Goal: Information Seeking & Learning: Learn about a topic

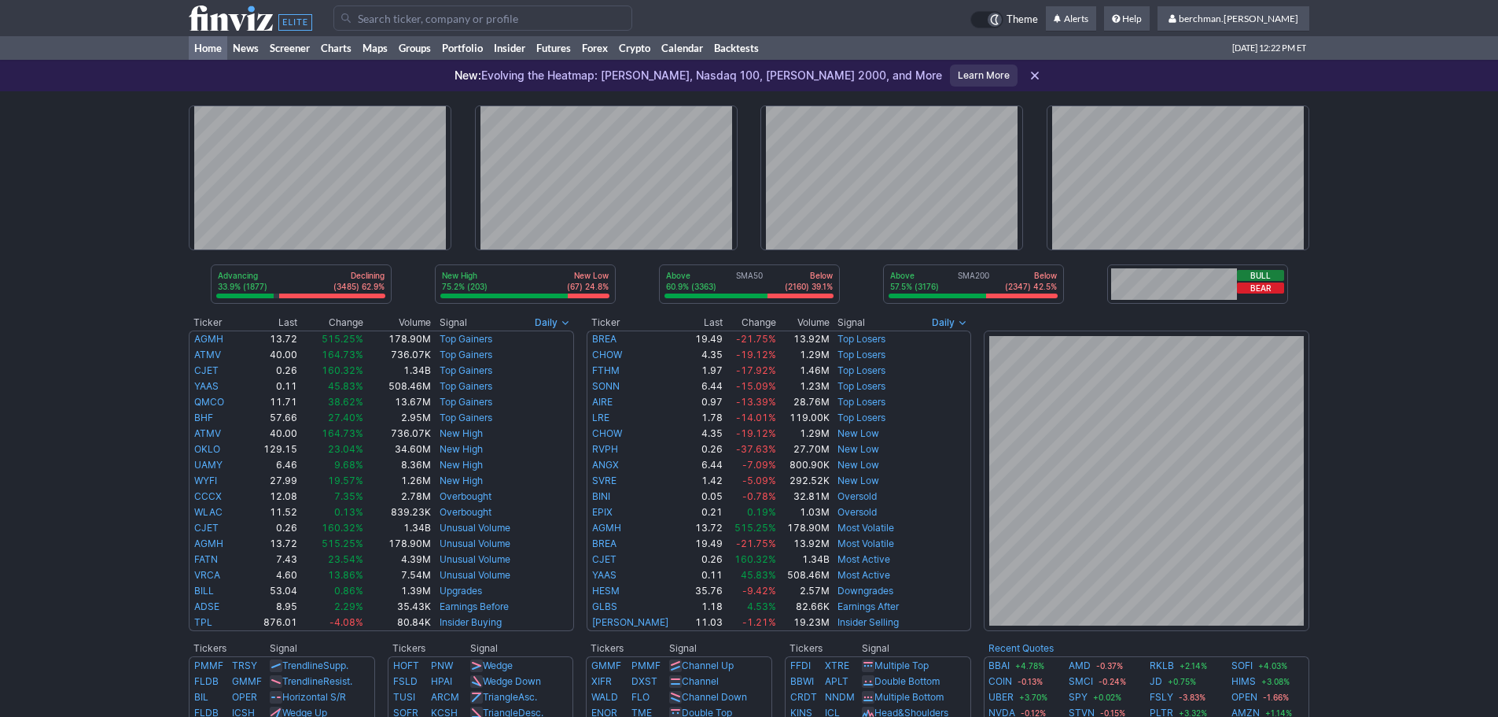
click at [417, 17] on input "Search" at bounding box center [482, 18] width 299 height 25
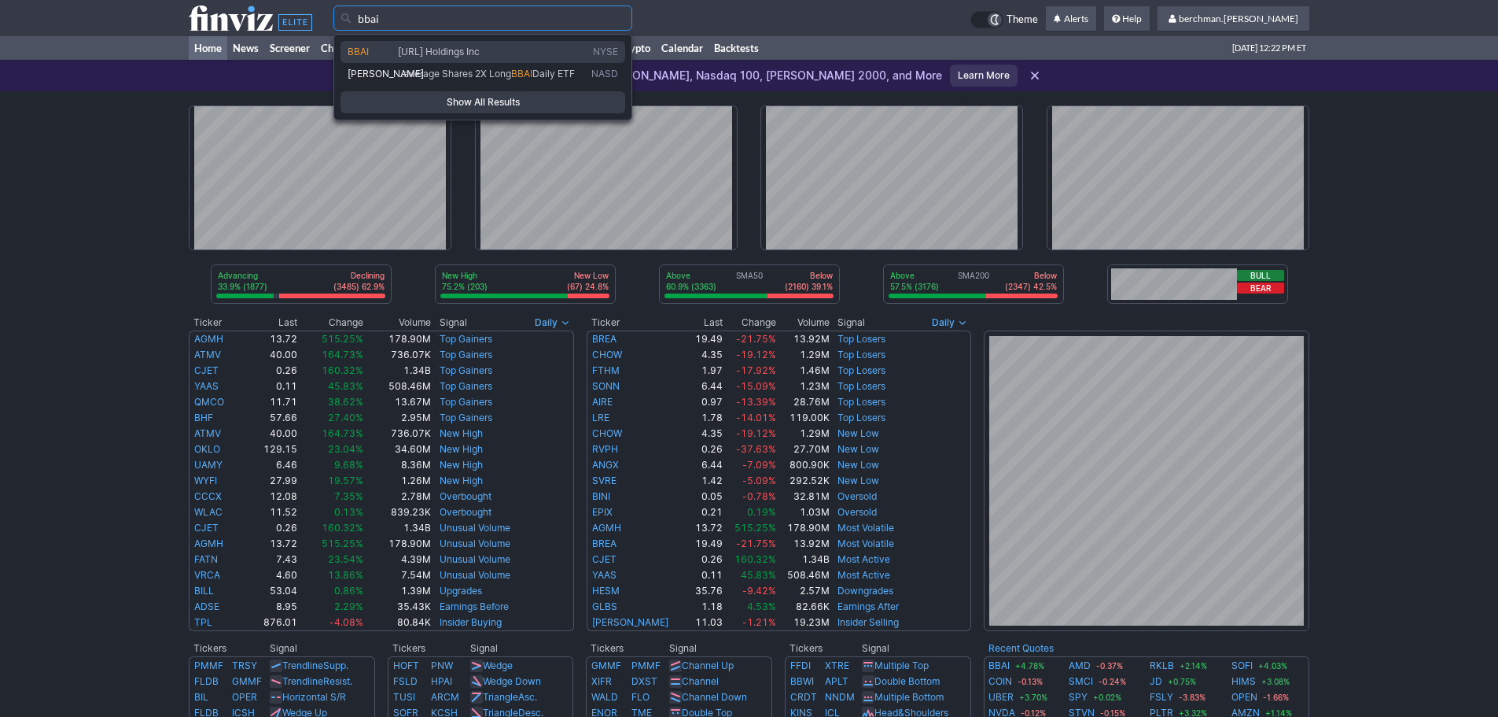
click at [425, 44] on link "BBAI BigBear.ai Holdings Inc NYSE" at bounding box center [483, 52] width 285 height 22
type input "BBAI"
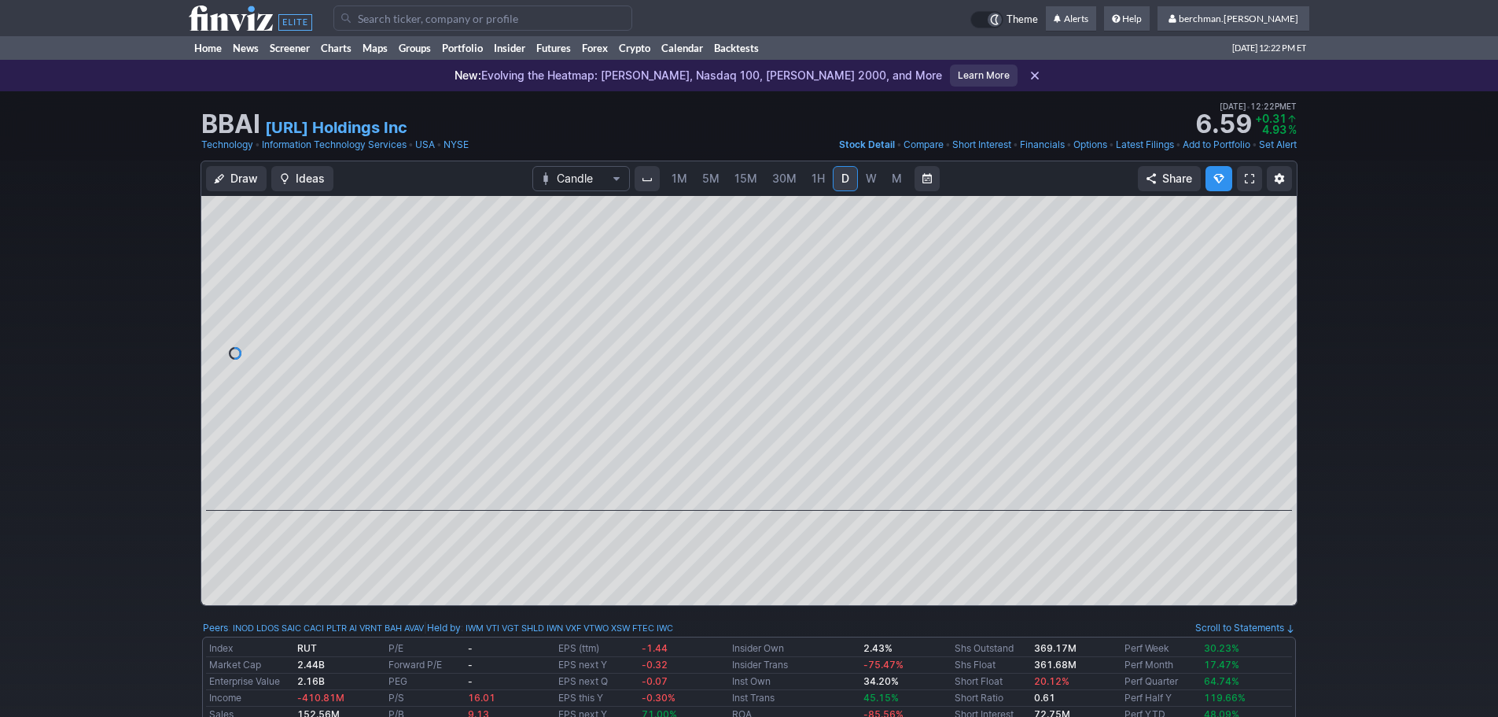
click at [418, 20] on input "Search" at bounding box center [482, 18] width 299 height 25
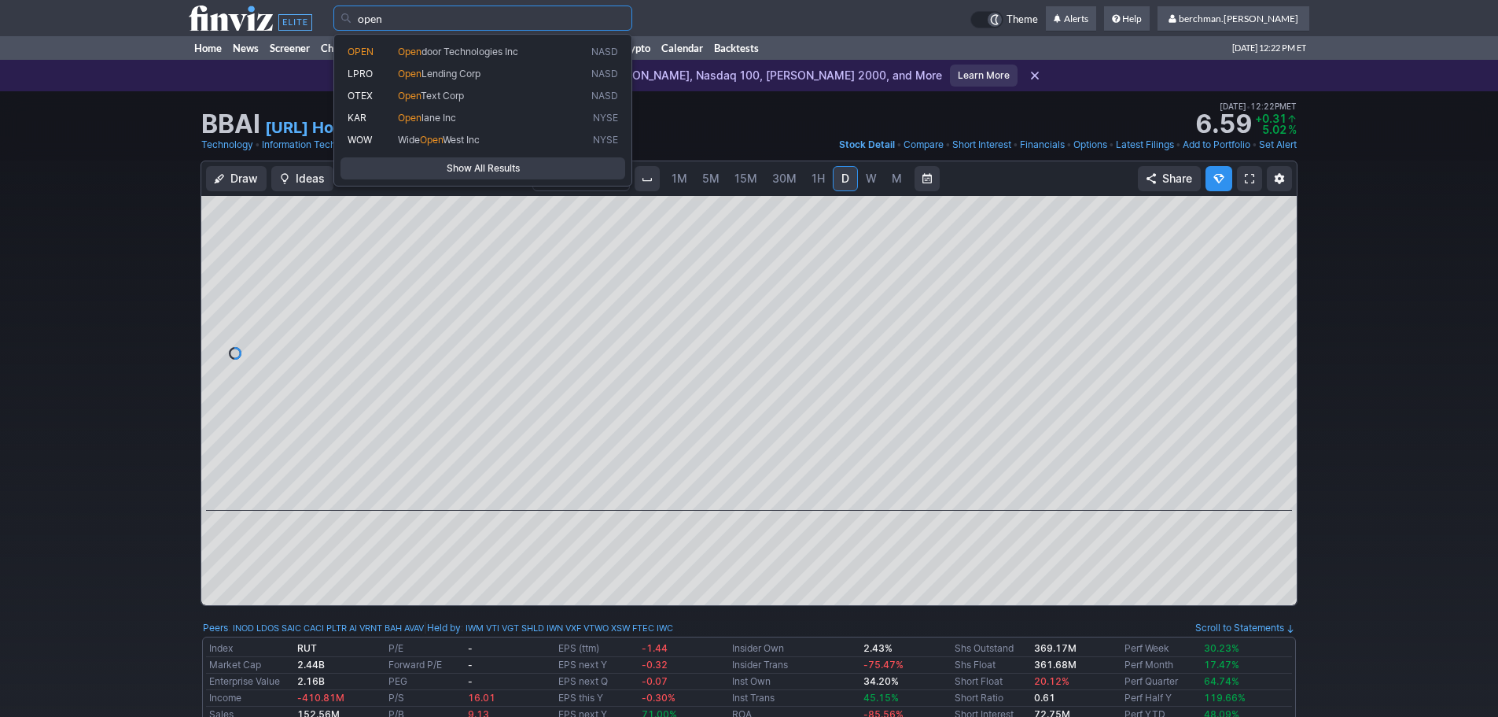
click at [440, 44] on link "OPEN Open door Technologies Inc NASD" at bounding box center [483, 52] width 285 height 22
type input "OPEN"
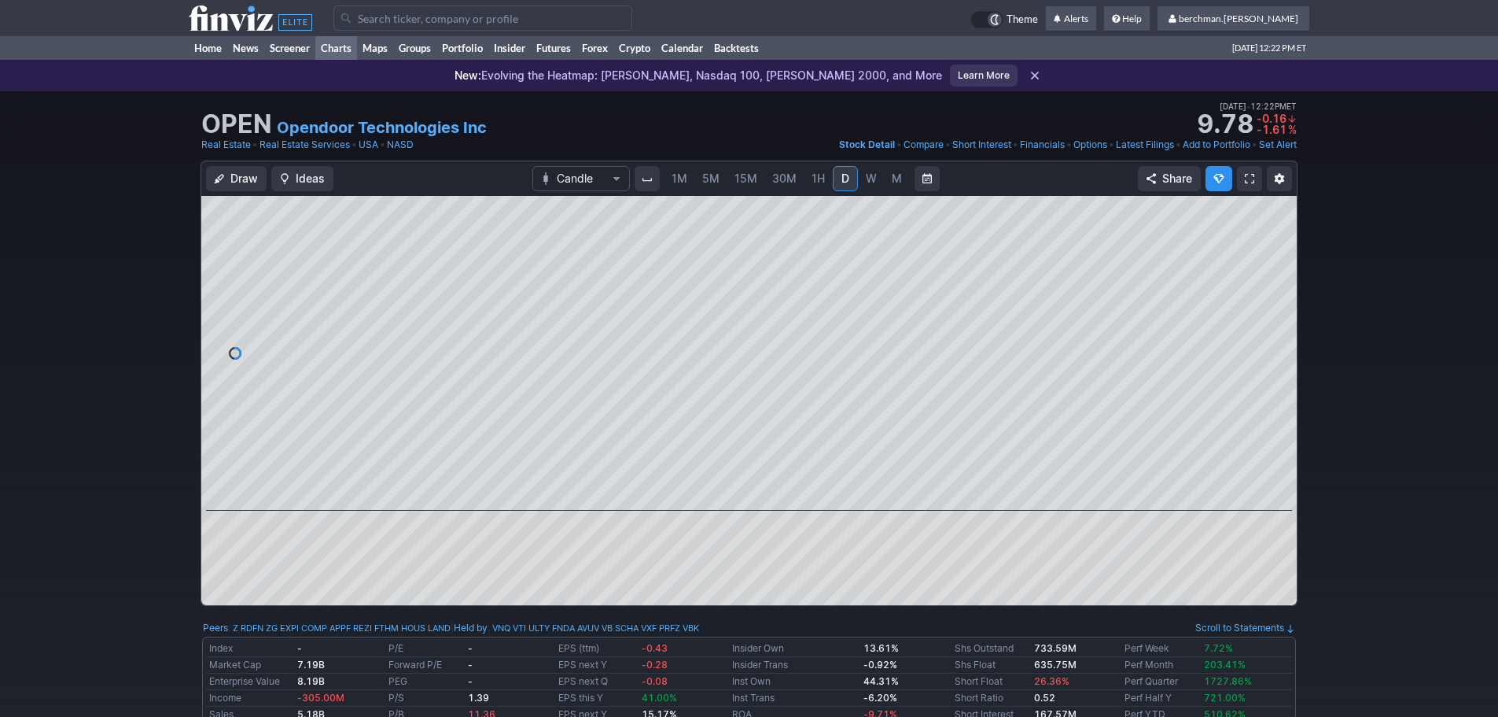
click at [326, 47] on link "Charts" at bounding box center [336, 48] width 42 height 24
